Goal: Task Accomplishment & Management: Use online tool/utility

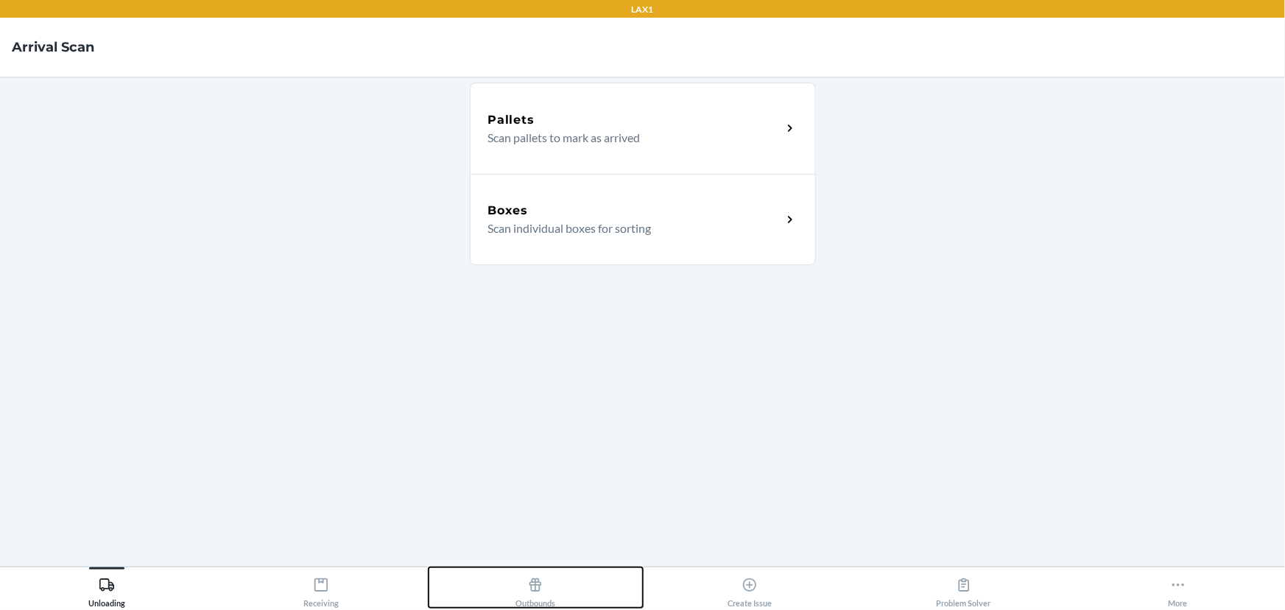
click at [623, 582] on button "Outbounds" at bounding box center [536, 587] width 214 height 41
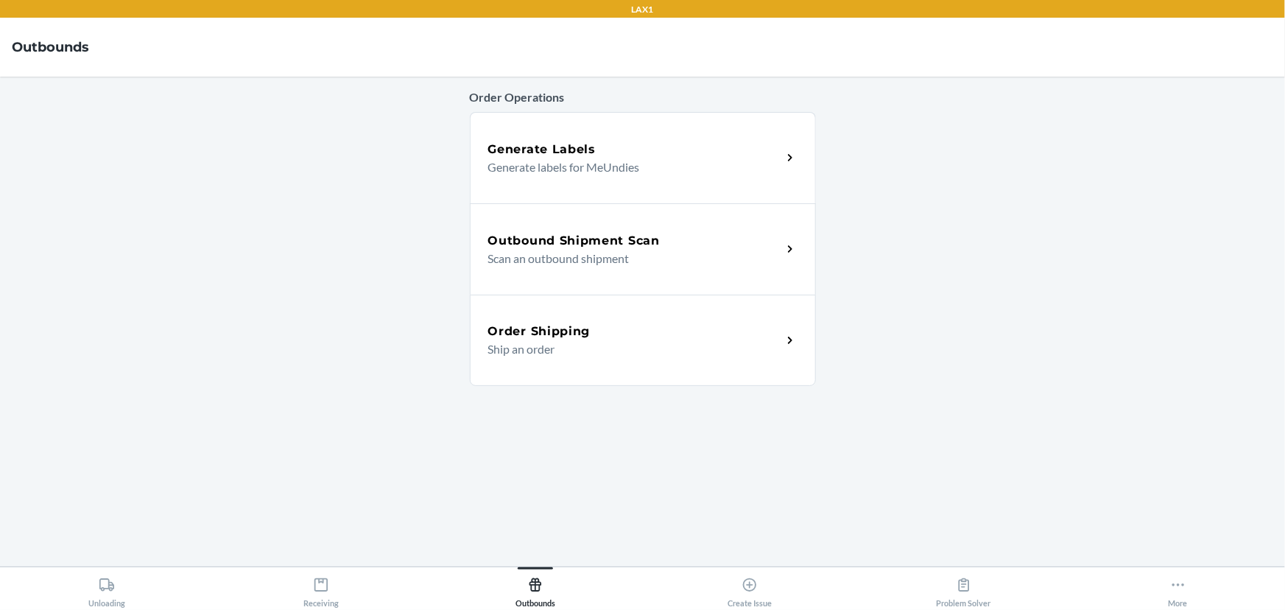
click at [597, 263] on p "Scan an outbound shipment" at bounding box center [629, 259] width 282 height 18
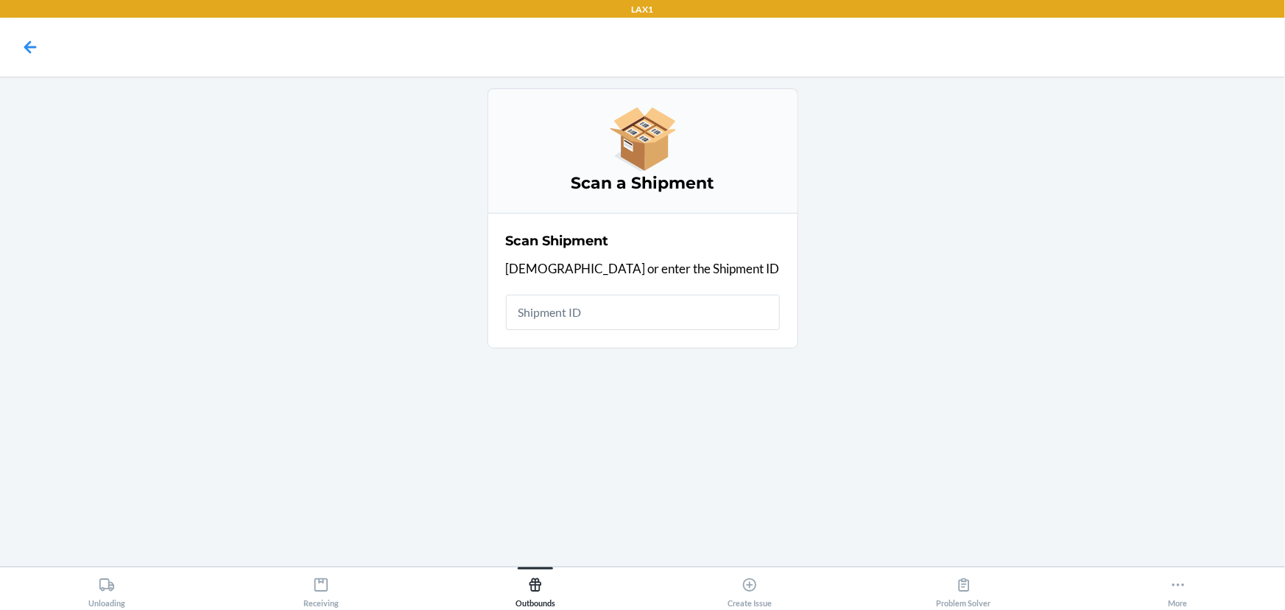
click at [679, 305] on input "text" at bounding box center [643, 312] width 274 height 35
type input "WHI6542GJGPOI"
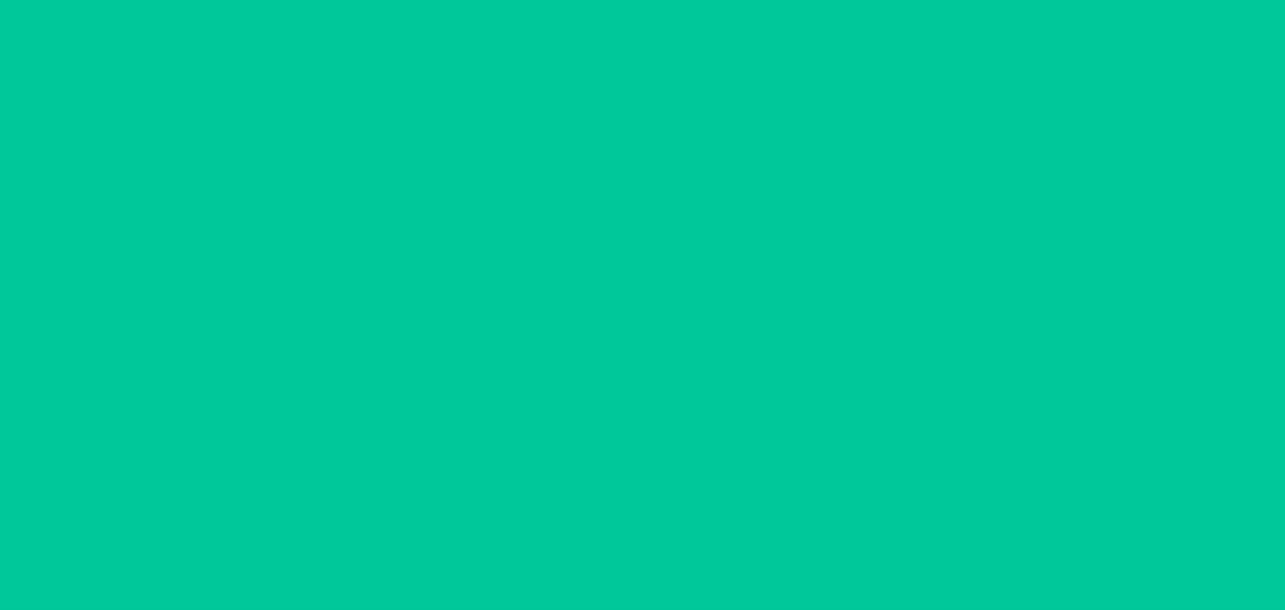
type input "[DATE]"
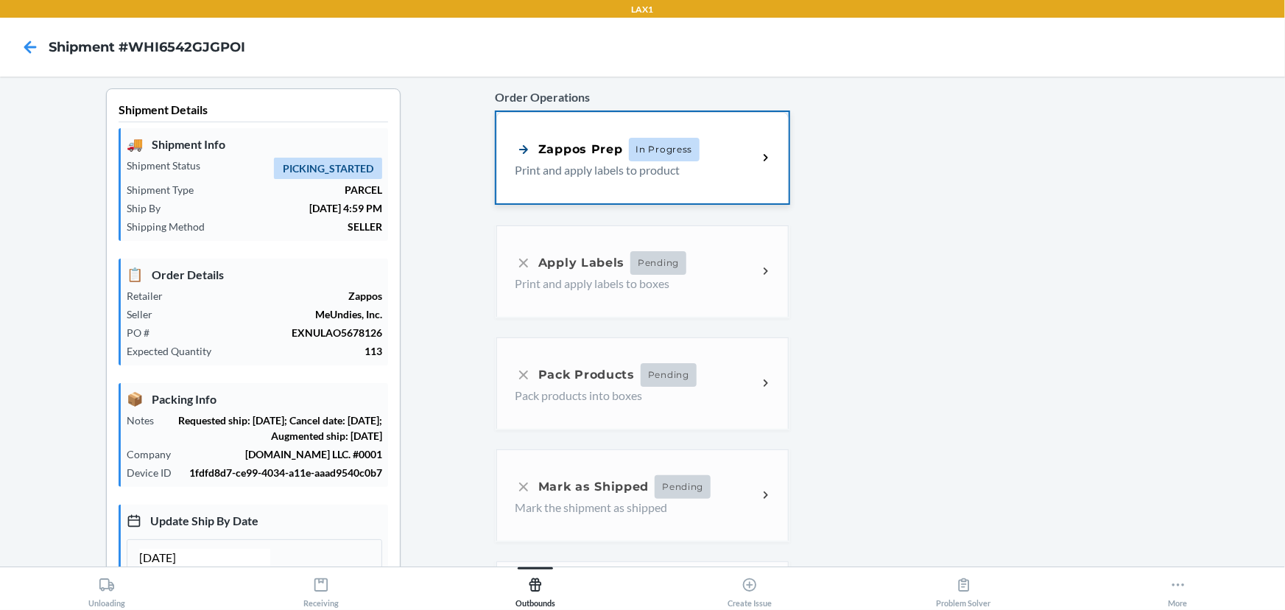
click at [721, 197] on div "Zappos Prep In Progress Print and apply labels to product" at bounding box center [642, 157] width 292 height 91
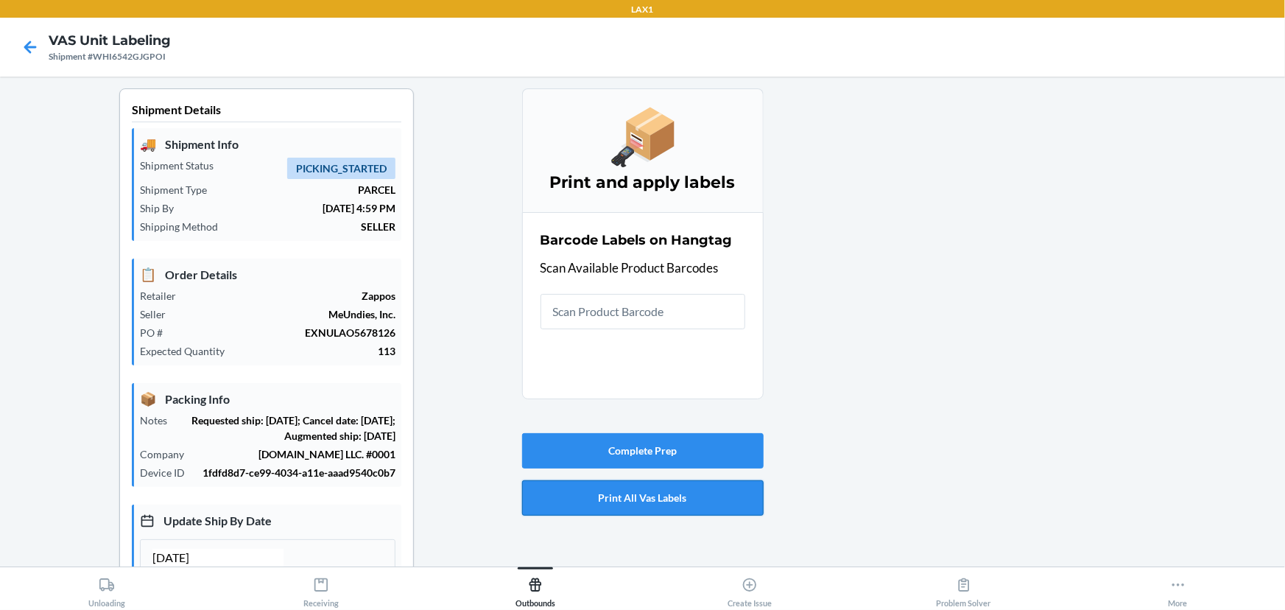
click at [652, 499] on button "Print All Vas Labels" at bounding box center [643, 497] width 242 height 35
click at [619, 504] on button "Print All Vas Labels" at bounding box center [643, 497] width 242 height 35
click at [589, 308] on input "text" at bounding box center [643, 311] width 205 height 35
